Goal: Task Accomplishment & Management: Manage account settings

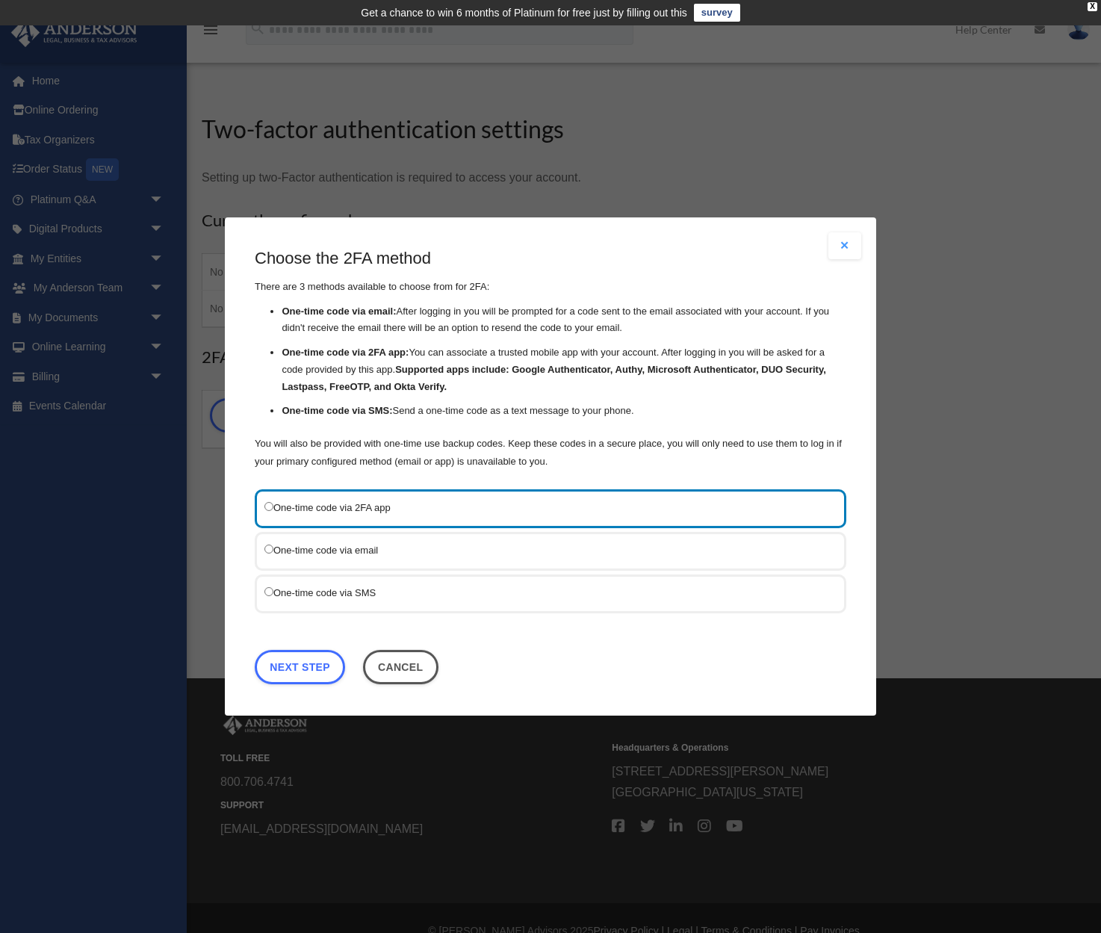
click at [320, 590] on label "One-time code via SMS" at bounding box center [542, 593] width 557 height 18
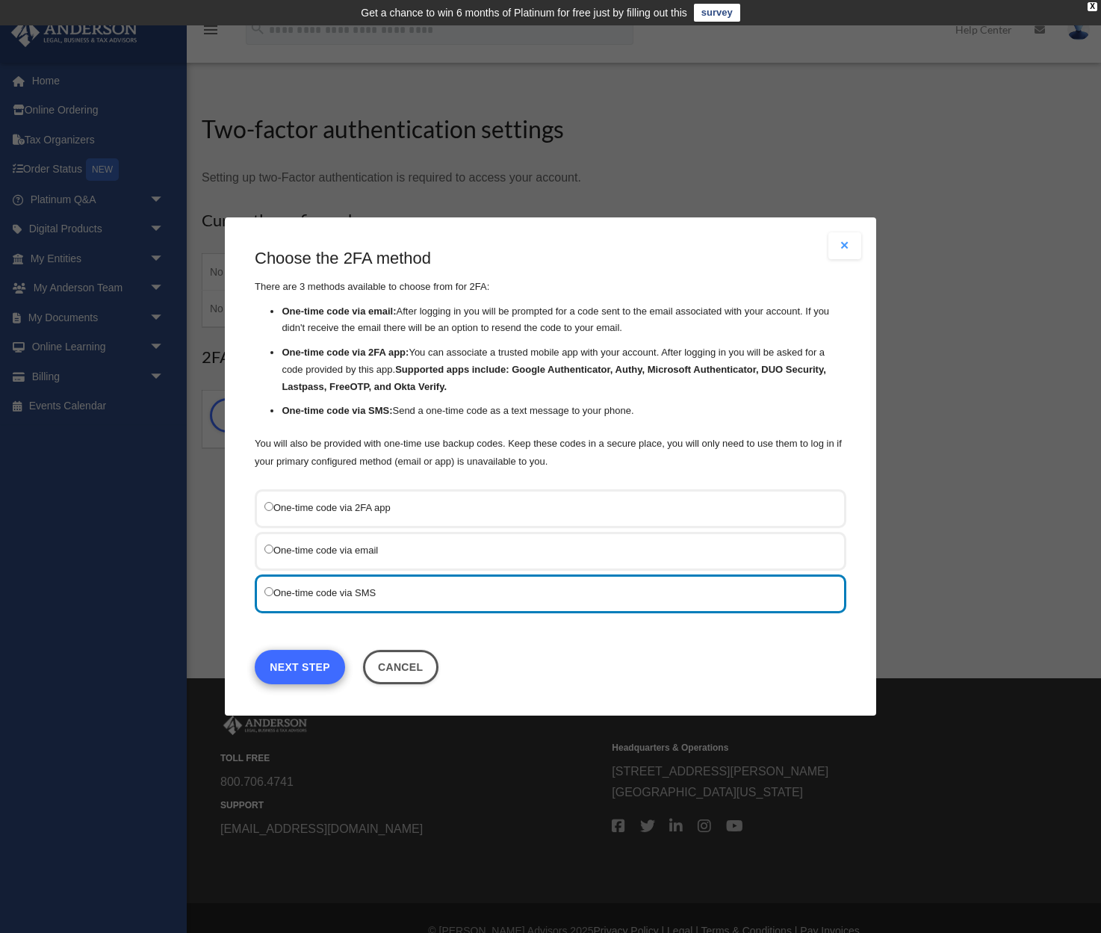
click at [297, 655] on link "Next Step" at bounding box center [300, 667] width 90 height 34
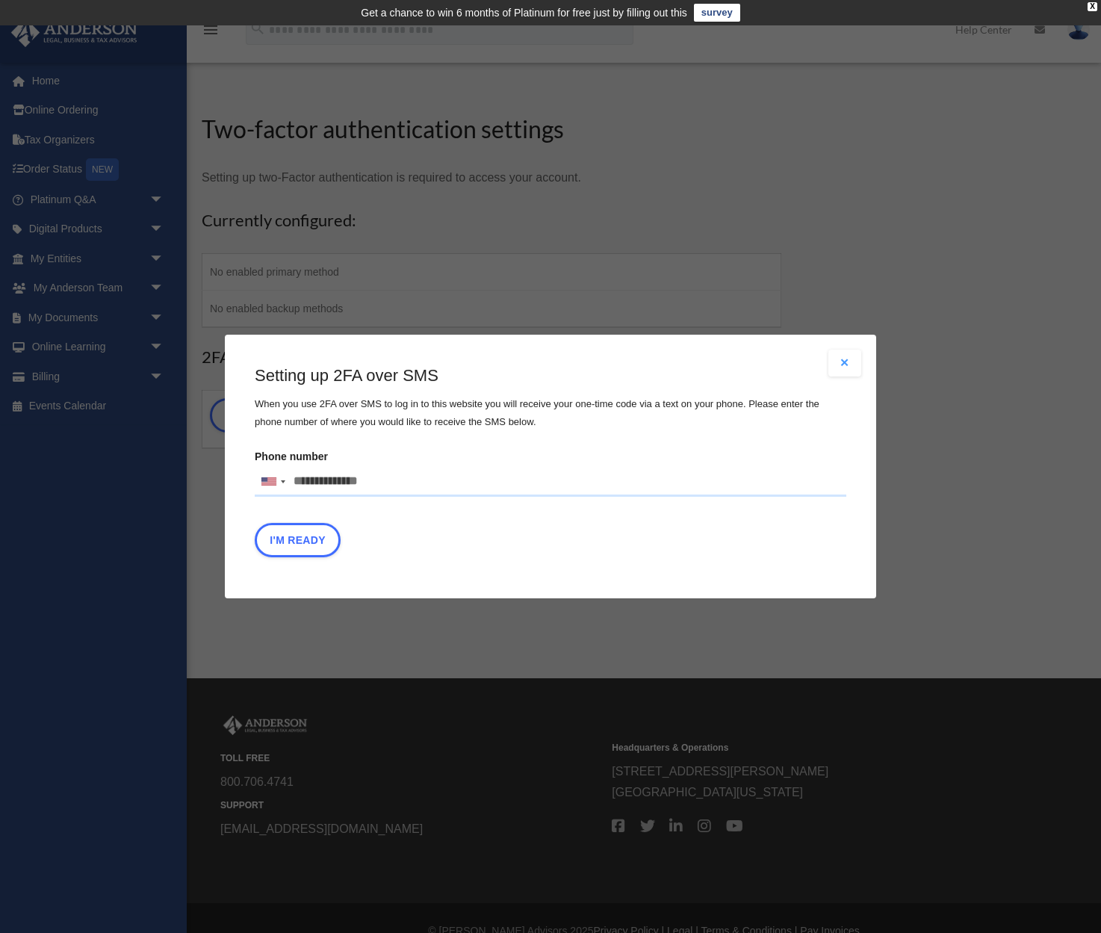
click at [383, 482] on input "Phone number [GEOGRAPHIC_DATA] +1 [GEOGRAPHIC_DATA] +44 [GEOGRAPHIC_DATA] (‫[GE…" at bounding box center [551, 482] width 592 height 30
type input "**********"
click at [311, 542] on button "I'm Ready" at bounding box center [298, 540] width 86 height 34
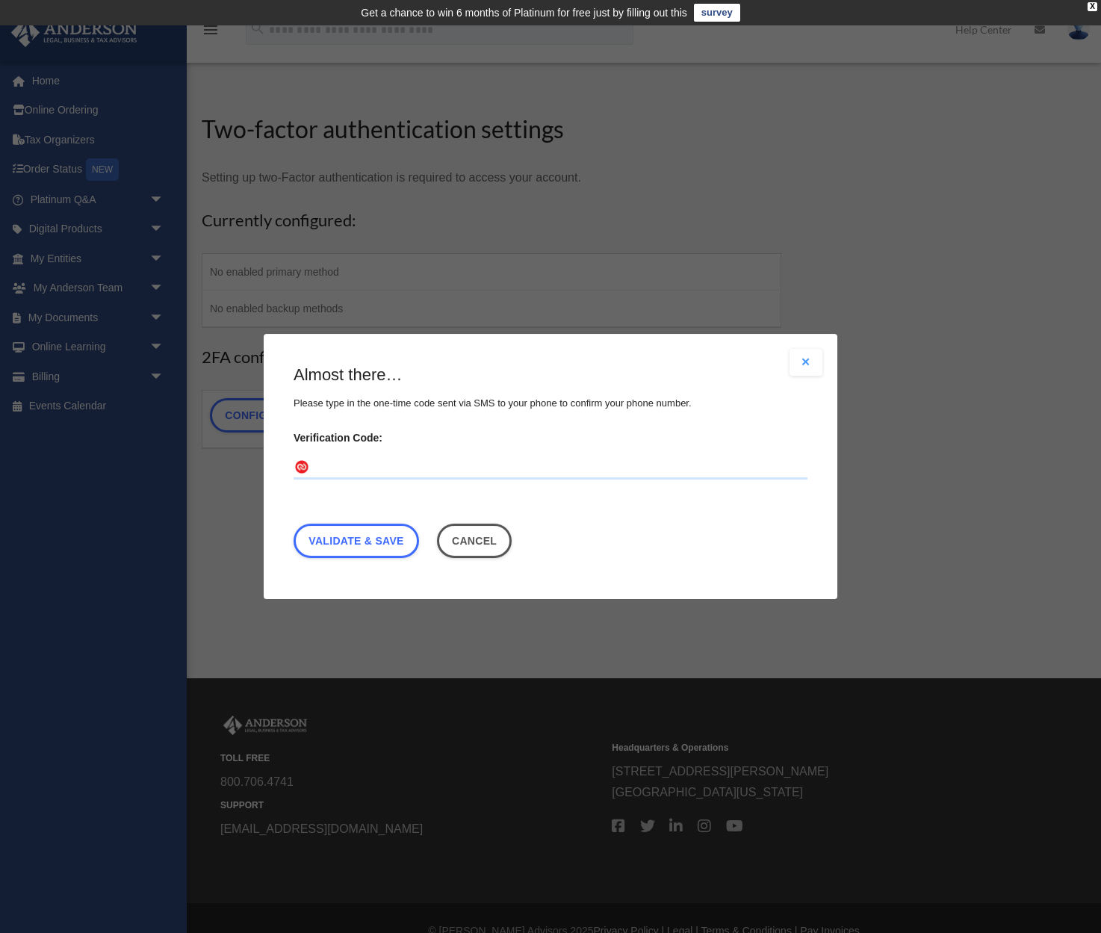
click at [471, 462] on input "Verification Code:" at bounding box center [551, 468] width 514 height 24
type input "******"
click at [386, 545] on link "Validate & Save" at bounding box center [357, 541] width 126 height 34
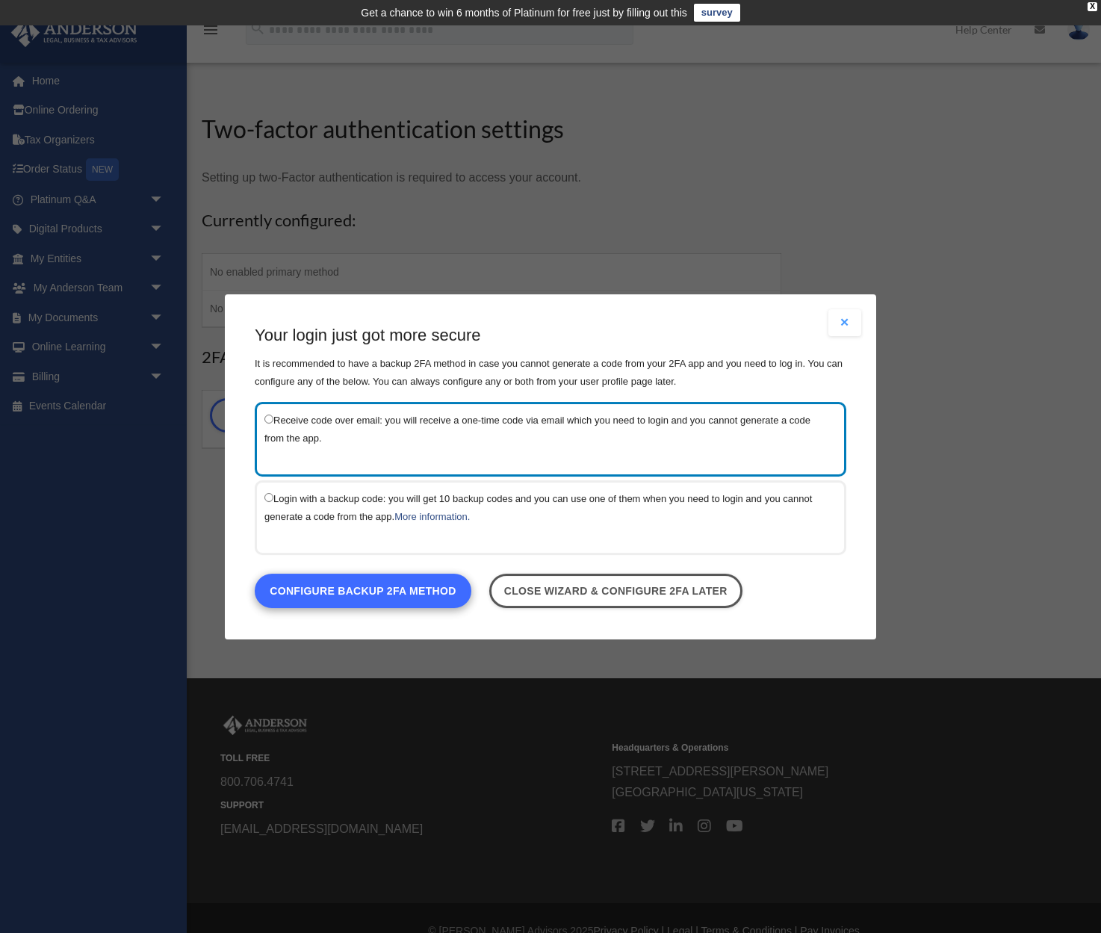
click at [404, 594] on link "Configure backup 2FA method" at bounding box center [363, 590] width 217 height 34
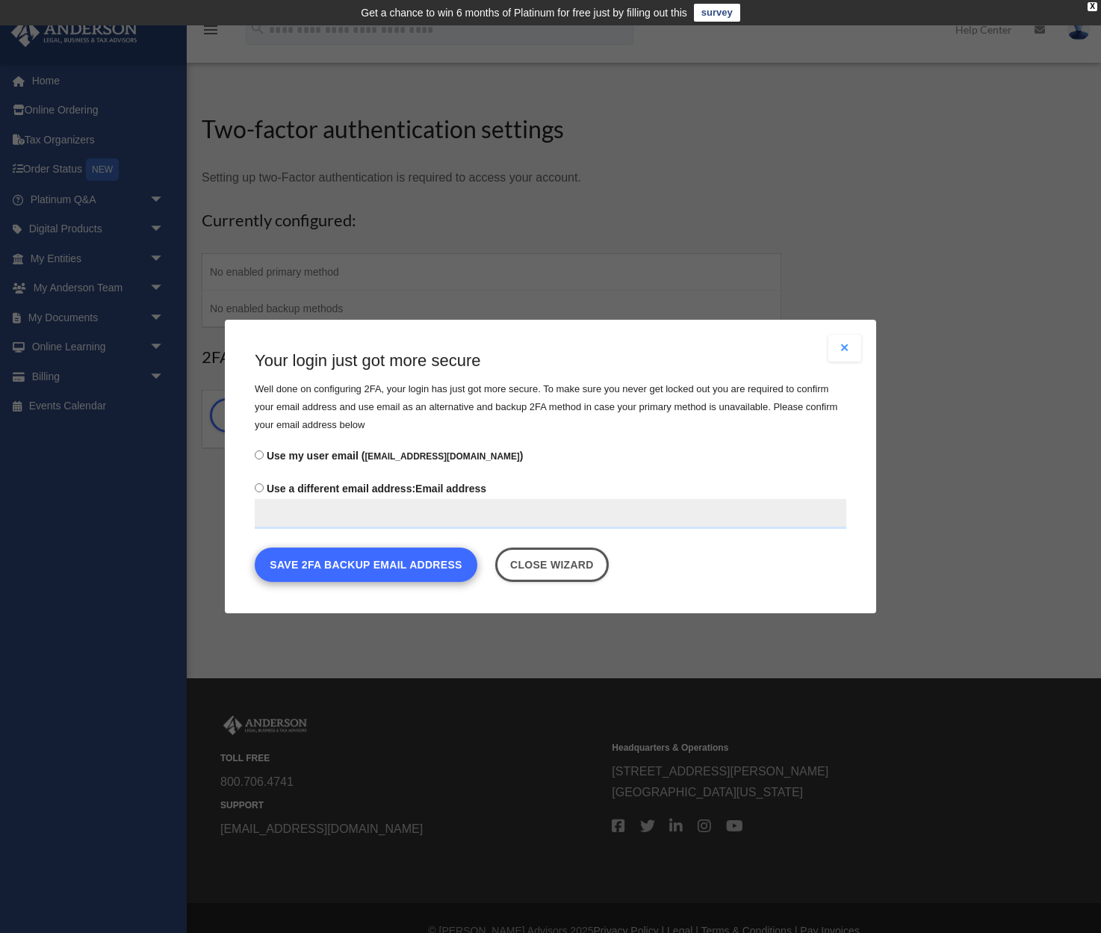
click at [403, 573] on button "Save 2FA backup email address" at bounding box center [366, 565] width 223 height 34
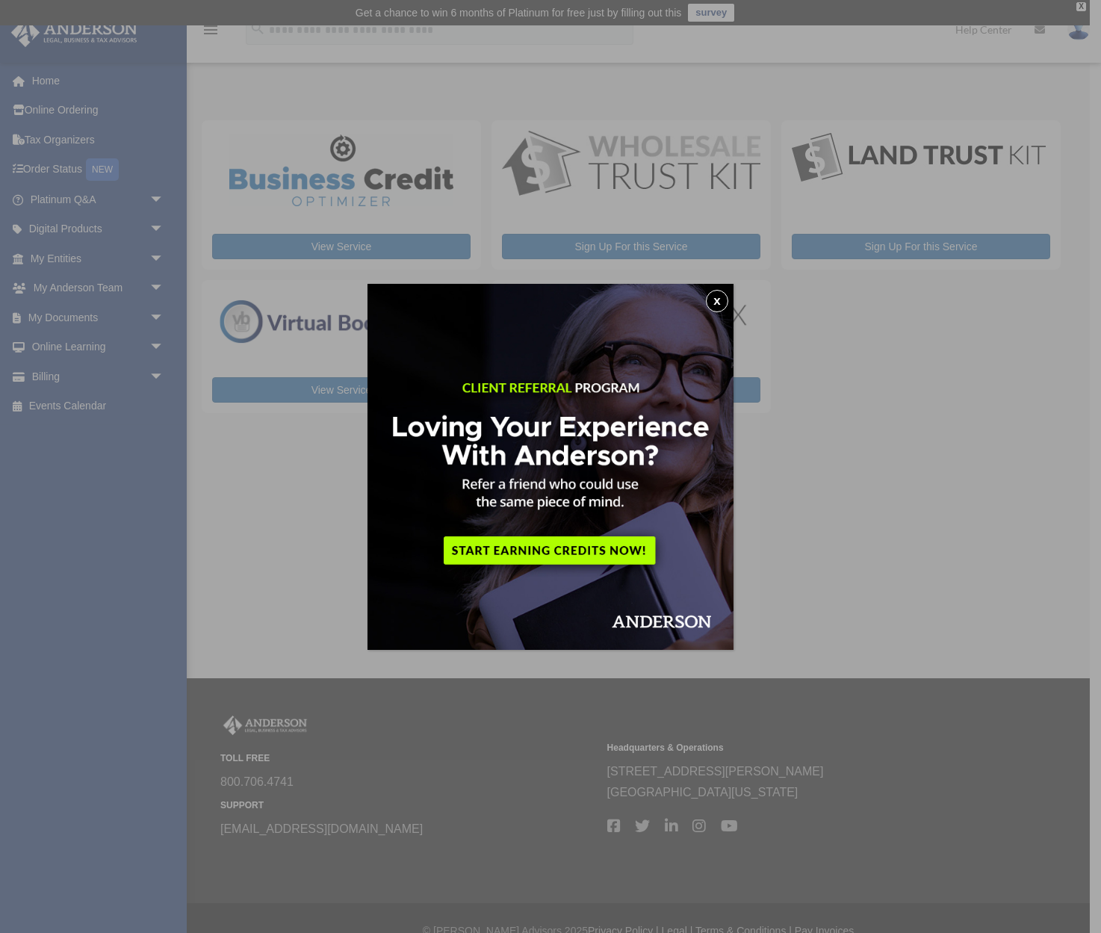
click at [710, 300] on button "x" at bounding box center [717, 301] width 22 height 22
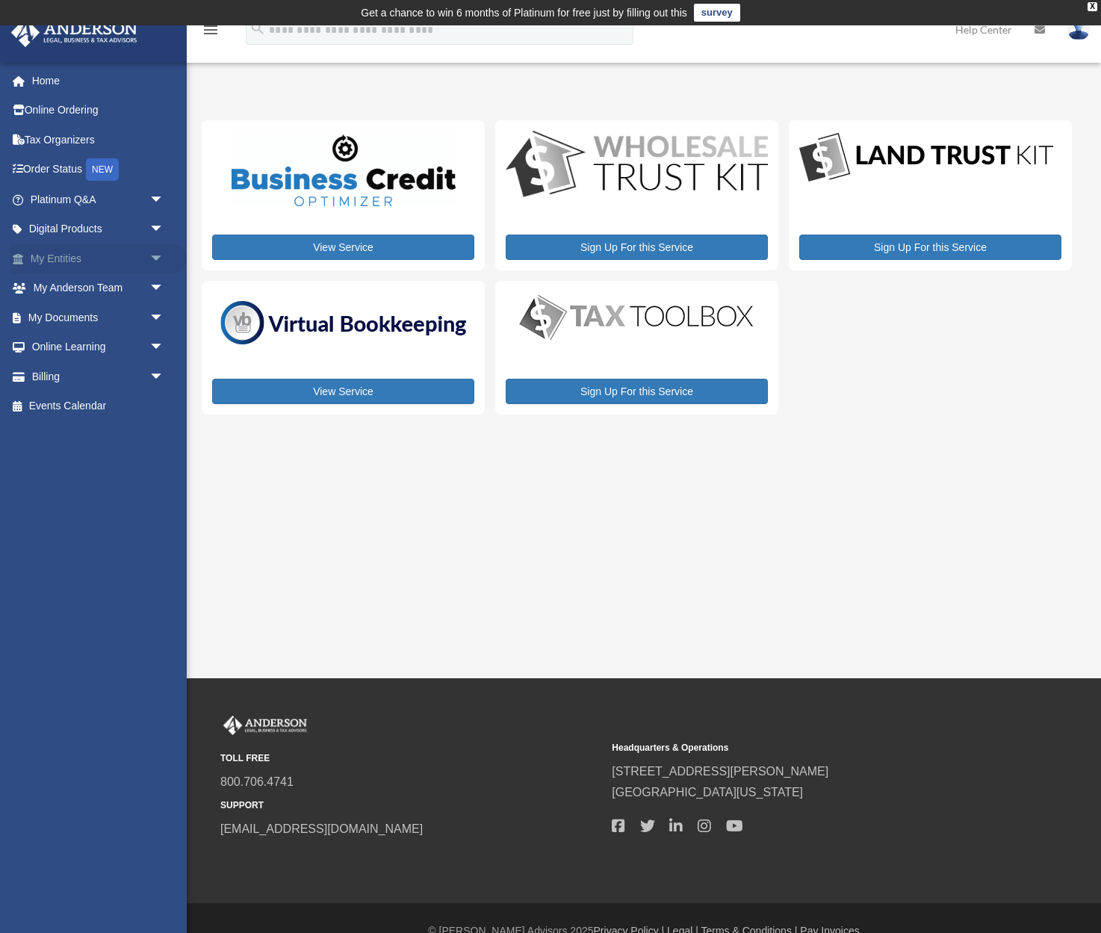
click at [156, 253] on span "arrow_drop_down" at bounding box center [164, 259] width 30 height 31
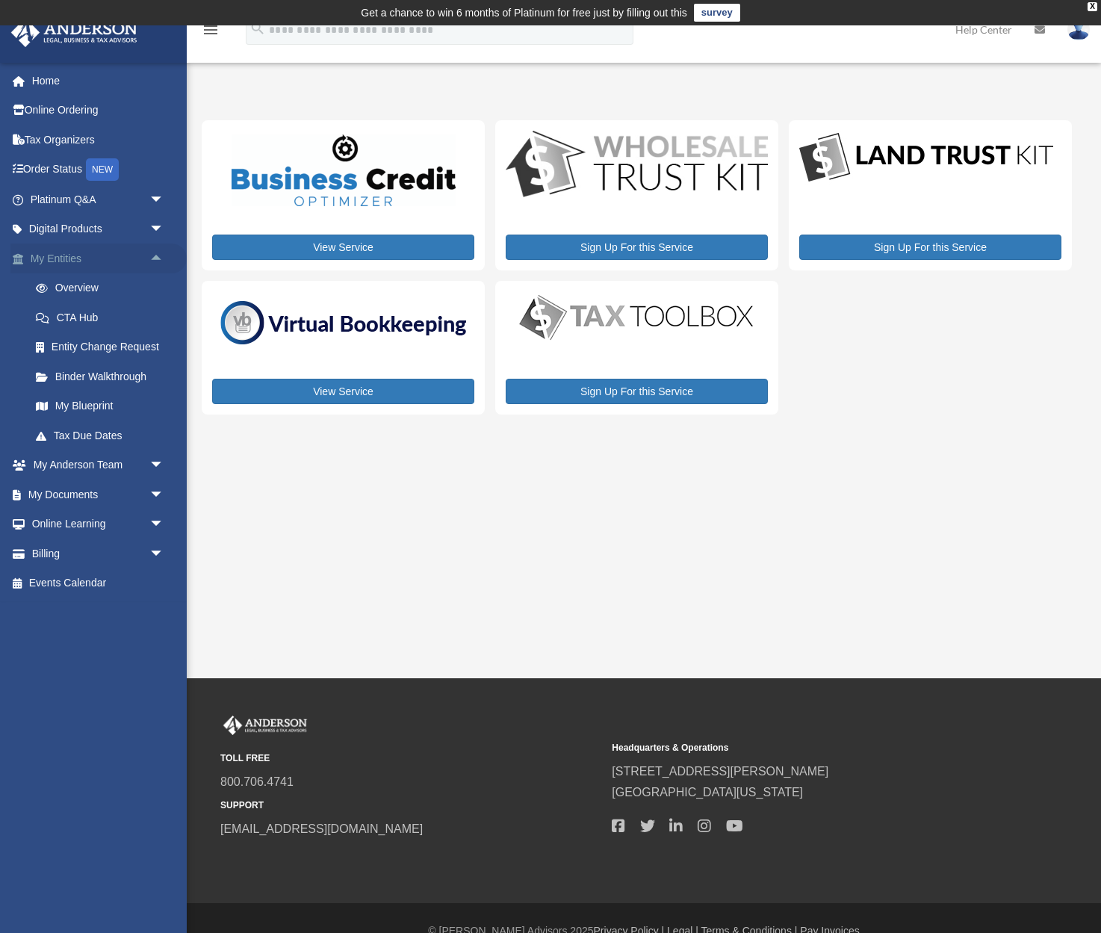
click at [156, 253] on span "arrow_drop_up" at bounding box center [164, 259] width 30 height 31
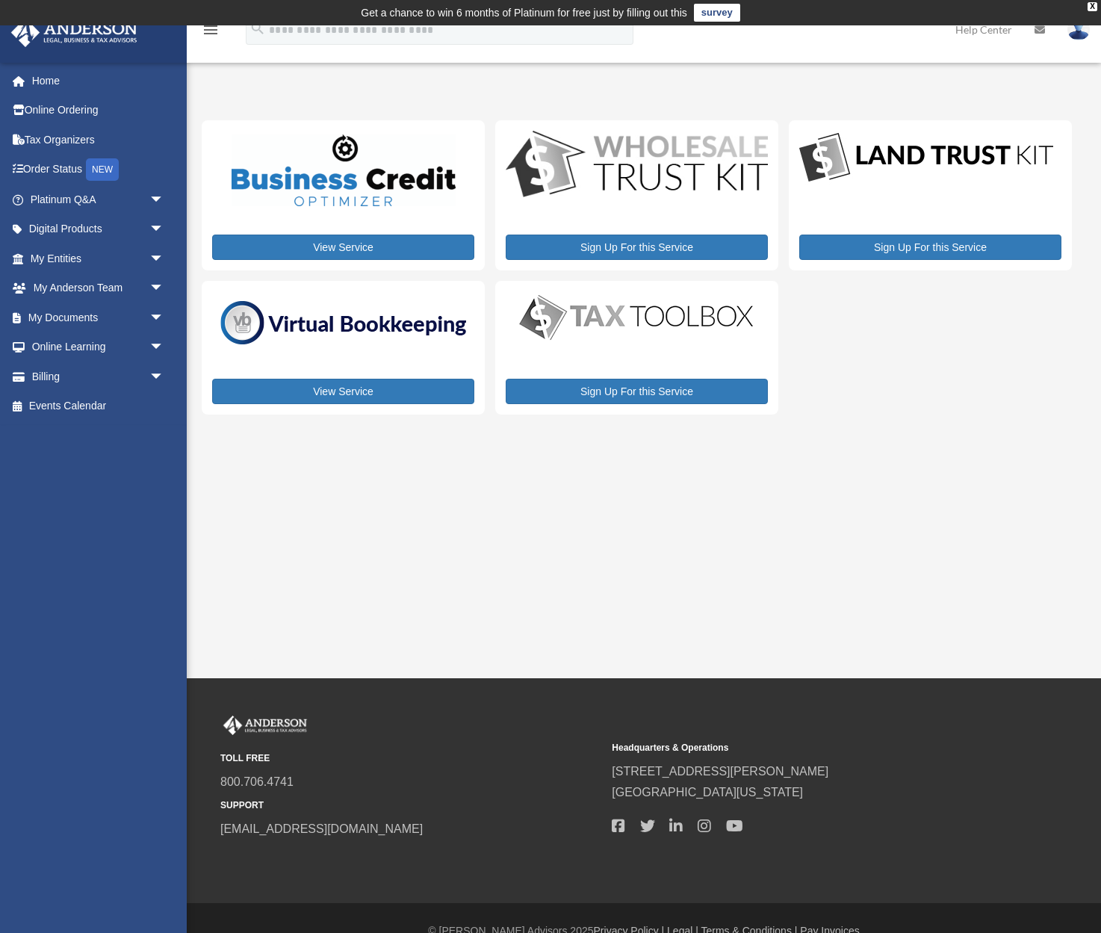
scroll to position [10, 0]
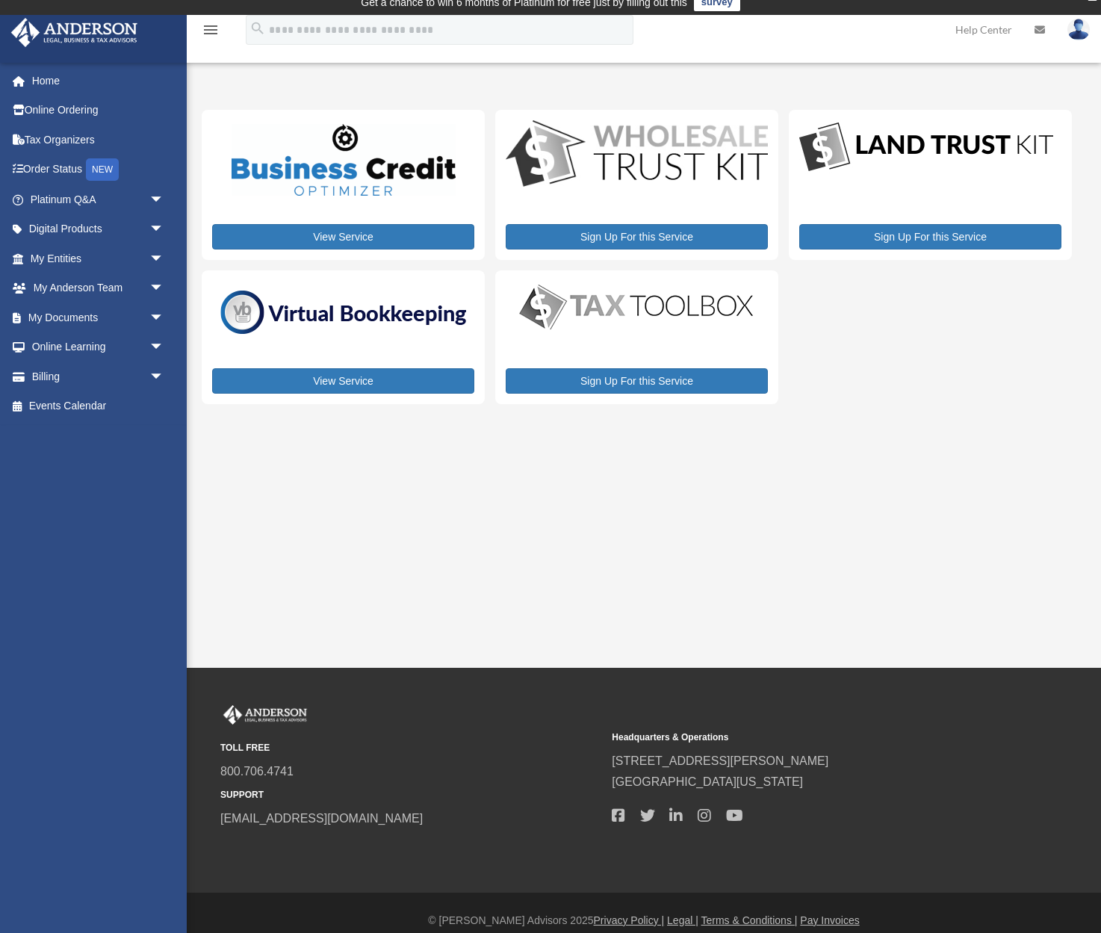
click at [1076, 32] on img at bounding box center [1079, 30] width 22 height 22
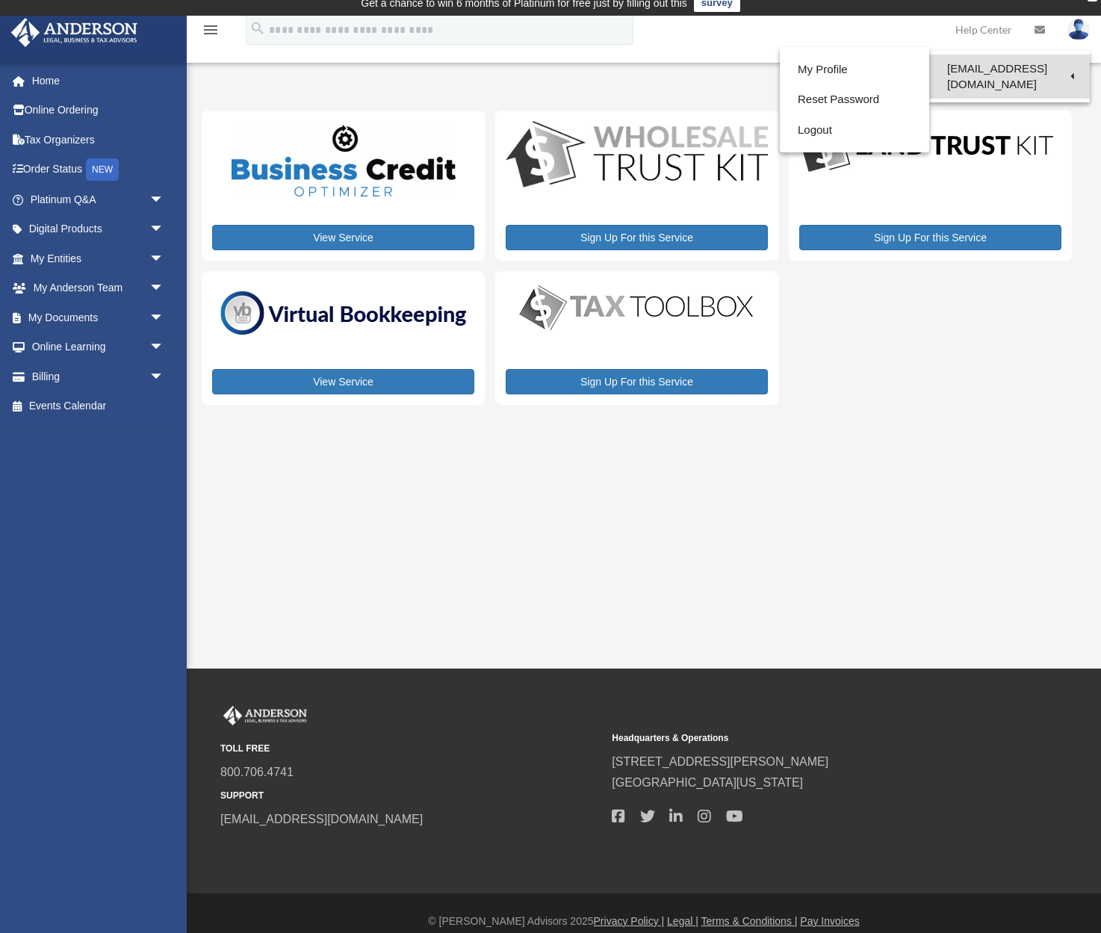
click at [1041, 73] on link "[EMAIL_ADDRESS][DOMAIN_NAME]" at bounding box center [1009, 77] width 161 height 44
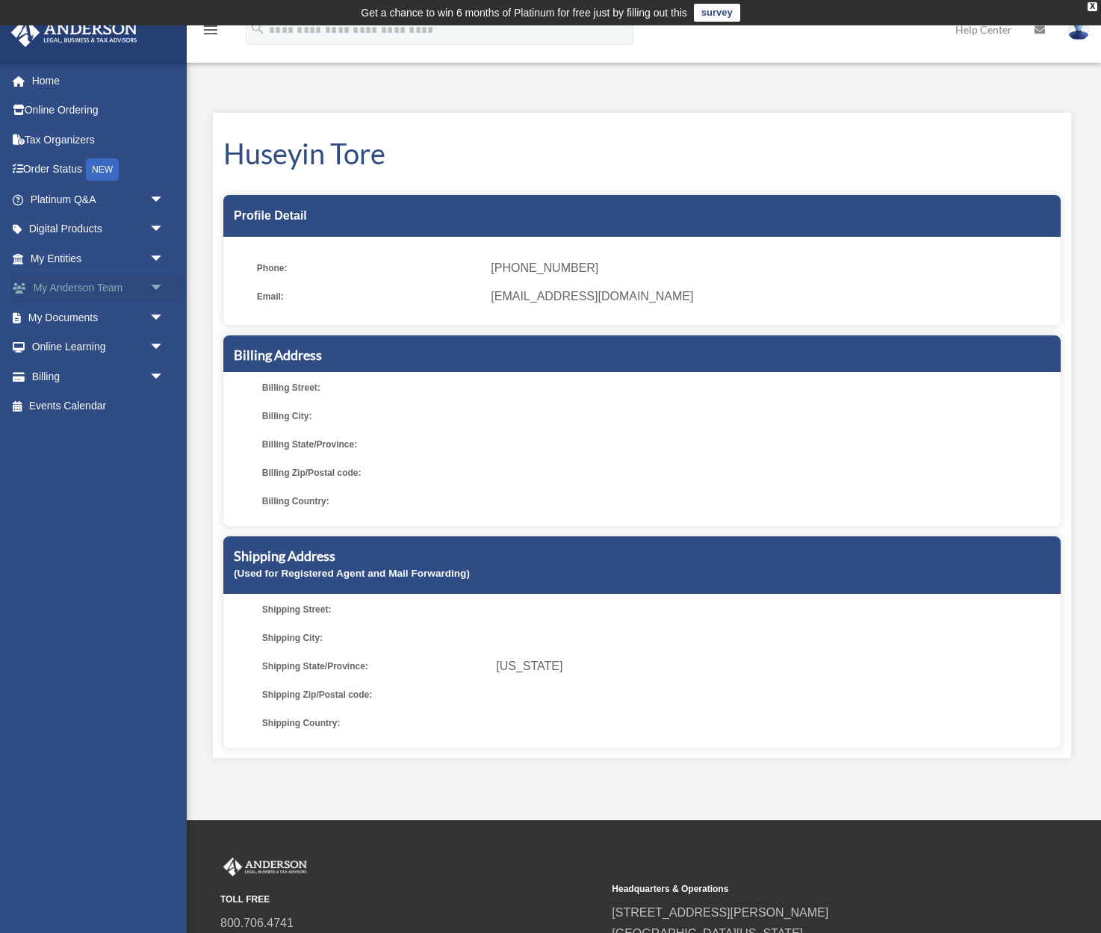
click at [149, 285] on span "arrow_drop_down" at bounding box center [164, 288] width 30 height 31
click at [132, 312] on link "My Anderson Team" at bounding box center [104, 318] width 166 height 30
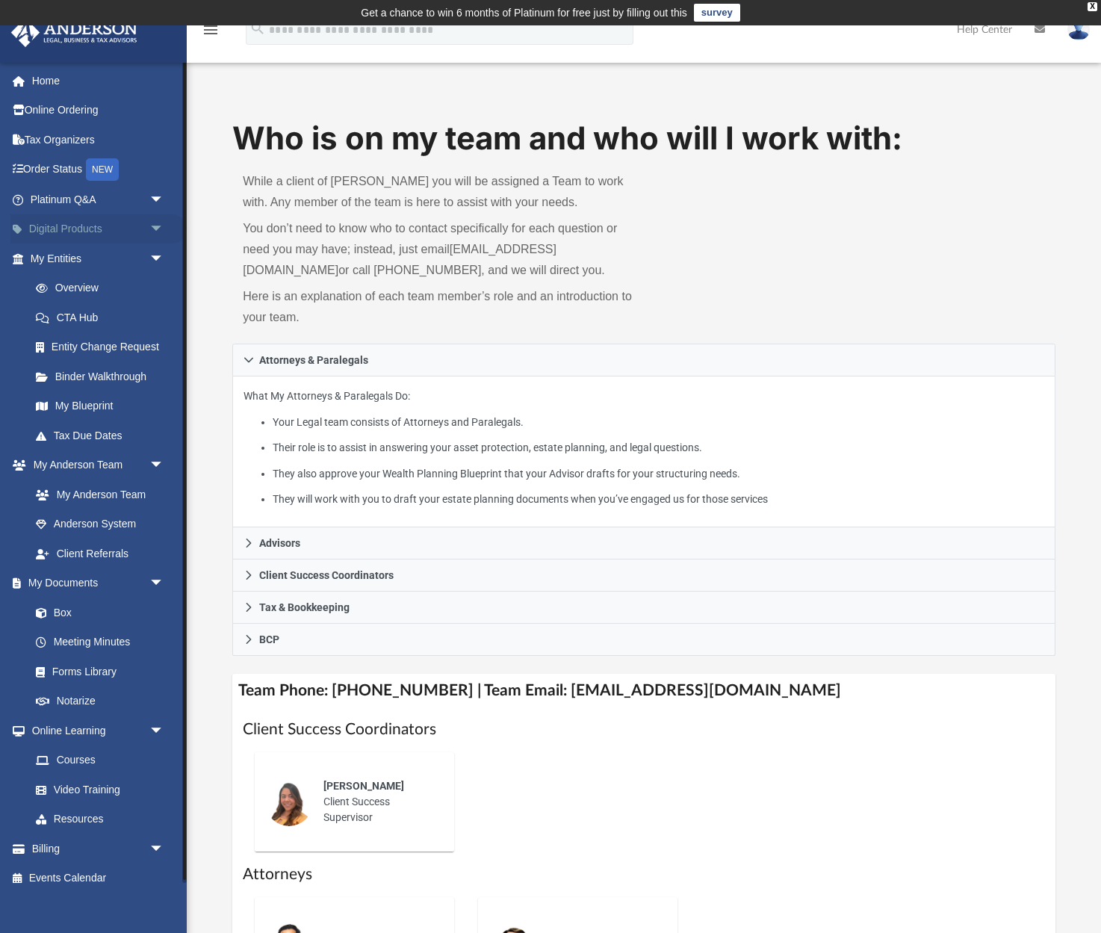
click at [152, 229] on span "arrow_drop_down" at bounding box center [164, 229] width 30 height 31
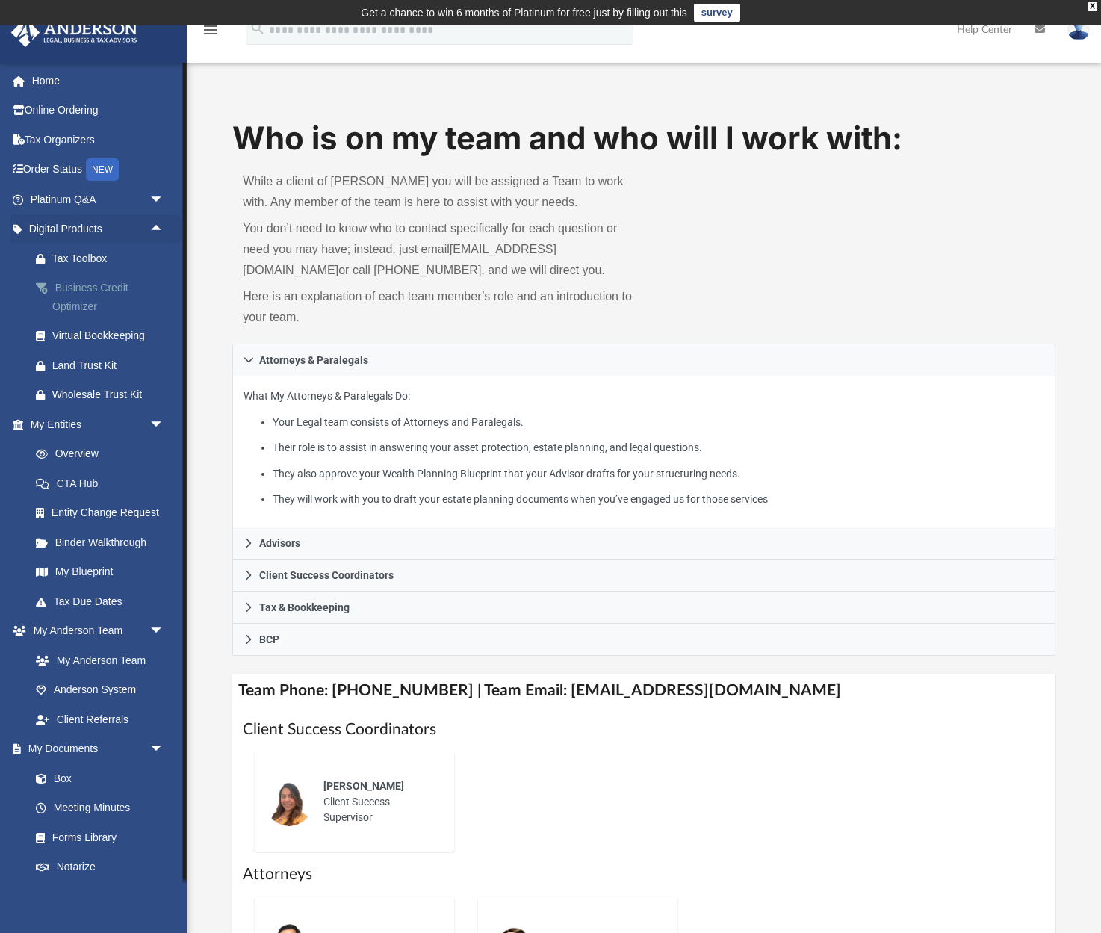
click at [105, 293] on div "Business Credit Optimizer" at bounding box center [110, 297] width 116 height 37
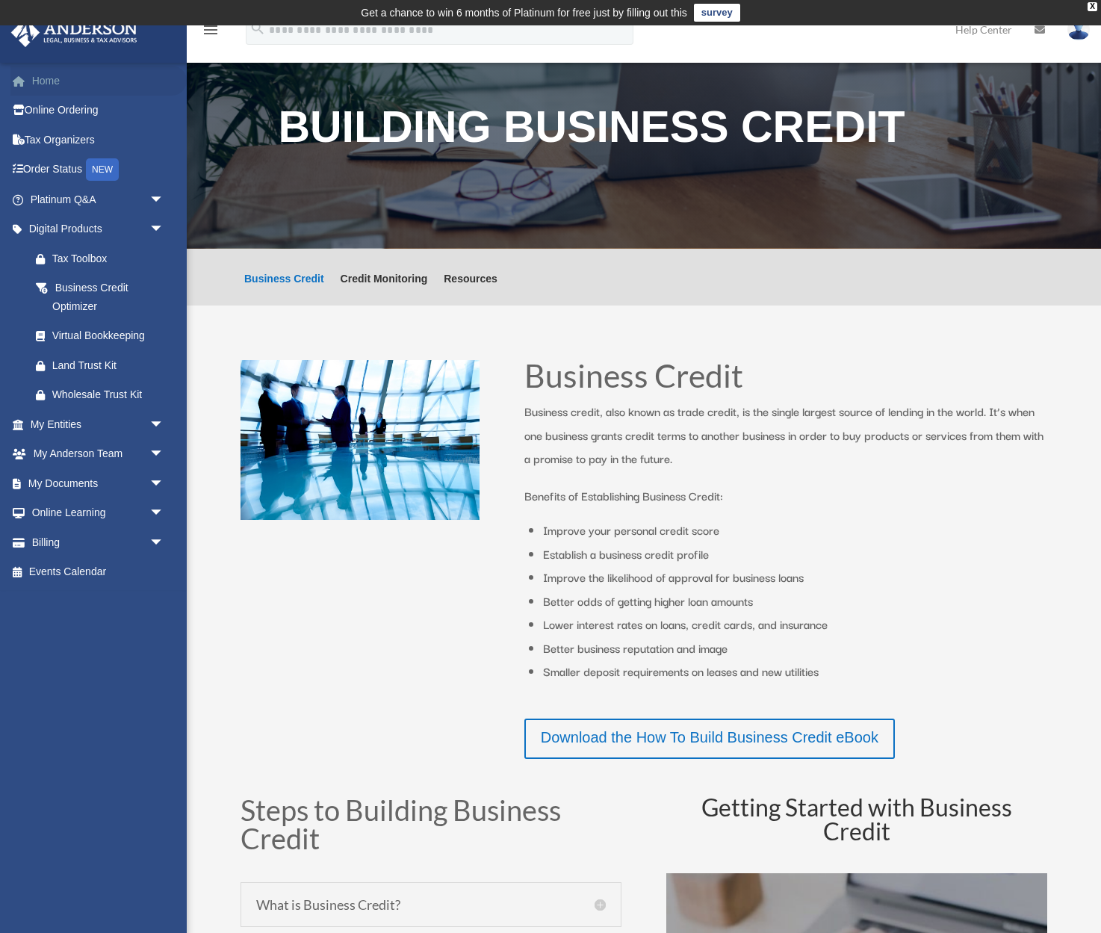
click at [49, 84] on link "Home" at bounding box center [98, 81] width 176 height 30
